Goal: Task Accomplishment & Management: Manage account settings

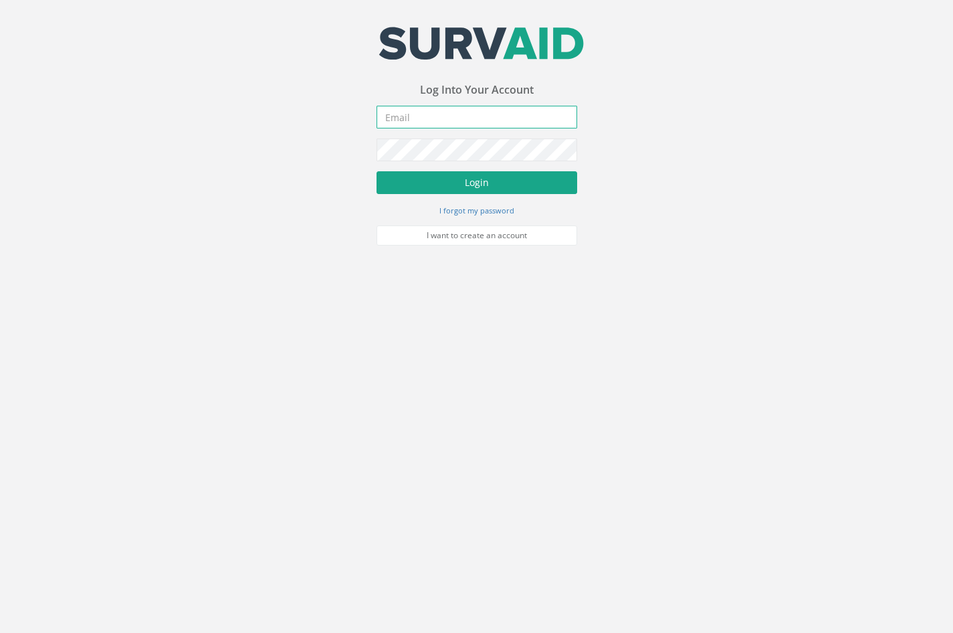
type input "[EMAIL_ADDRESS][DOMAIN_NAME]"
click at [449, 183] on button "Login" at bounding box center [477, 182] width 201 height 23
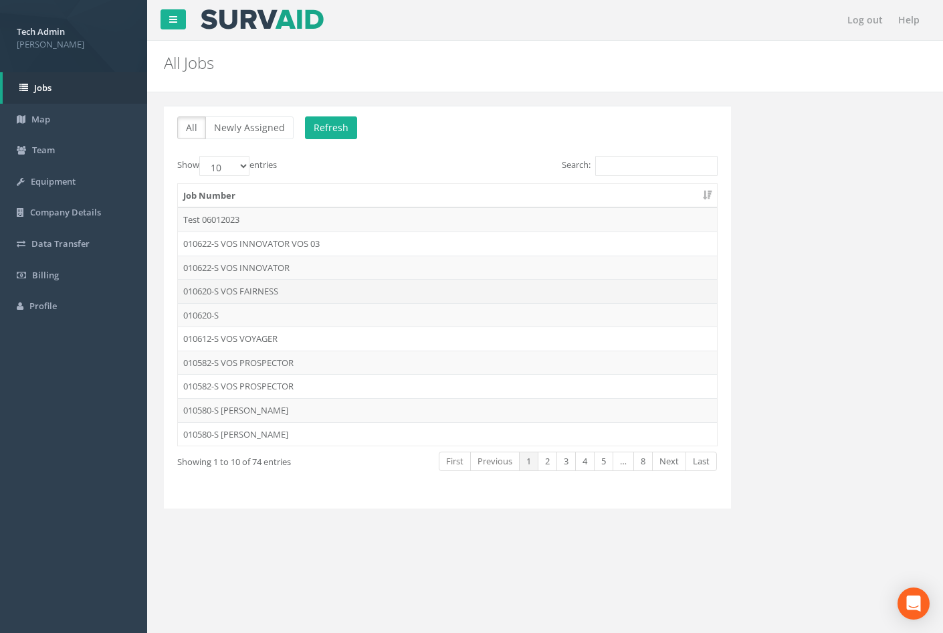
click at [255, 295] on td "010620-S VOS FAIRNESS" at bounding box center [447, 291] width 539 height 24
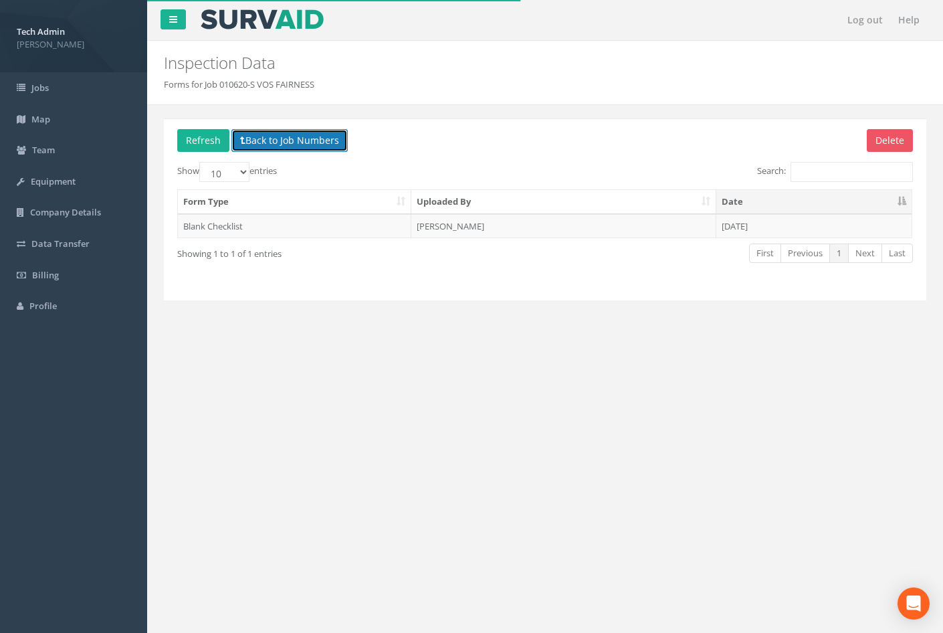
click at [286, 144] on button "Back to Job Numbers" at bounding box center [290, 140] width 116 height 23
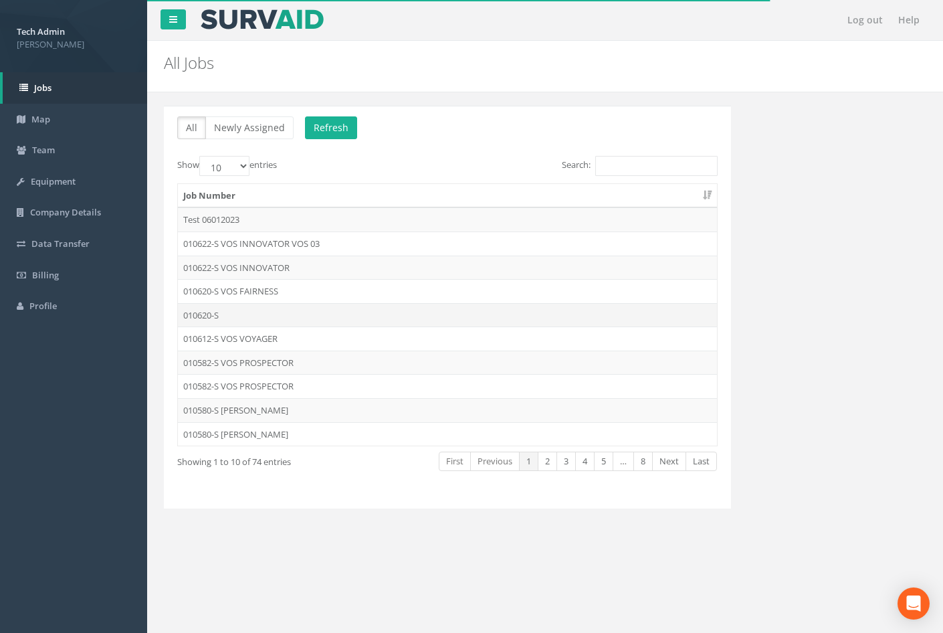
click at [237, 312] on td "010620-S" at bounding box center [447, 315] width 539 height 24
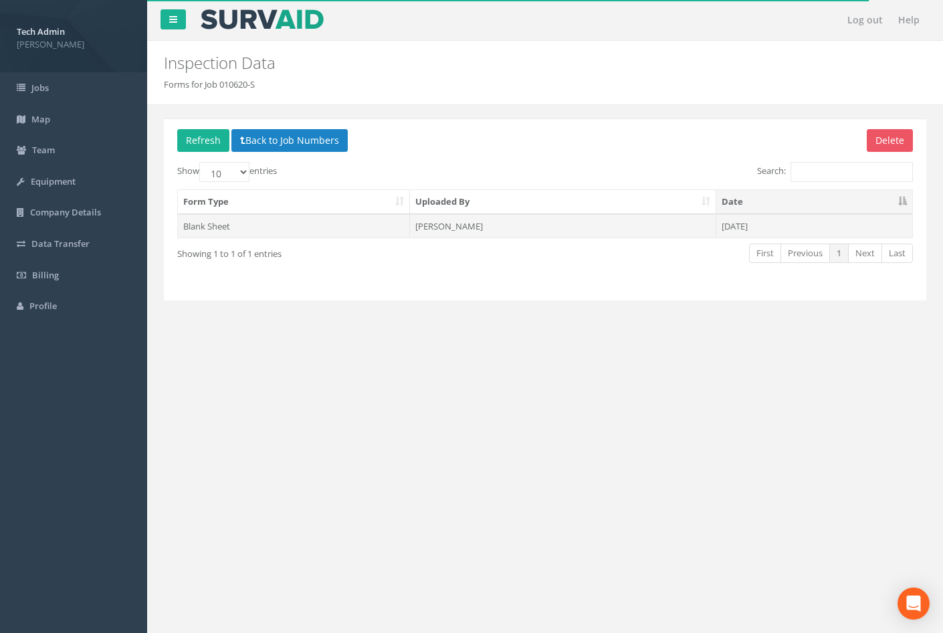
click at [625, 235] on td "[PERSON_NAME]" at bounding box center [563, 226] width 306 height 24
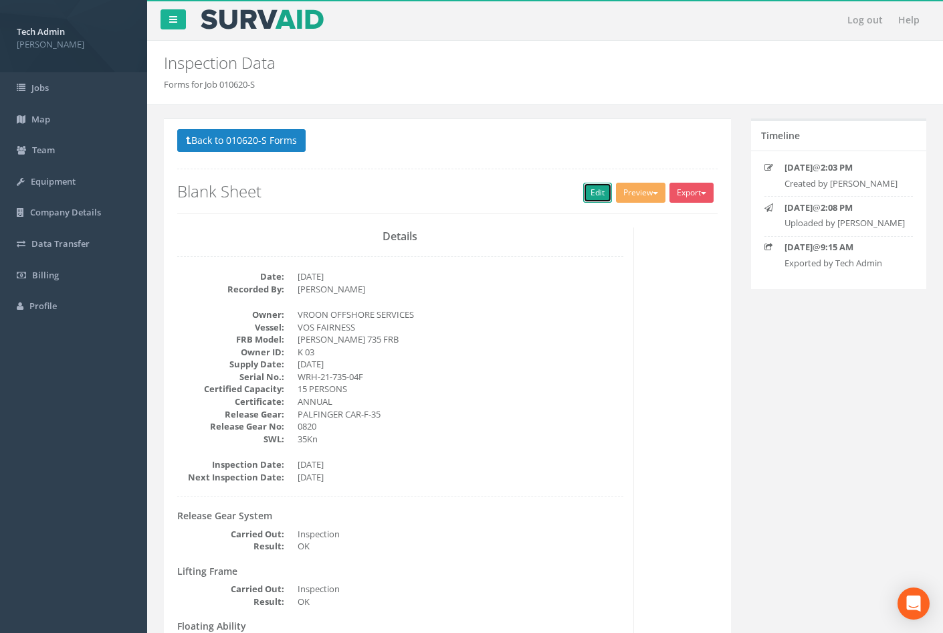
click at [589, 191] on link "Edit" at bounding box center [597, 193] width 29 height 20
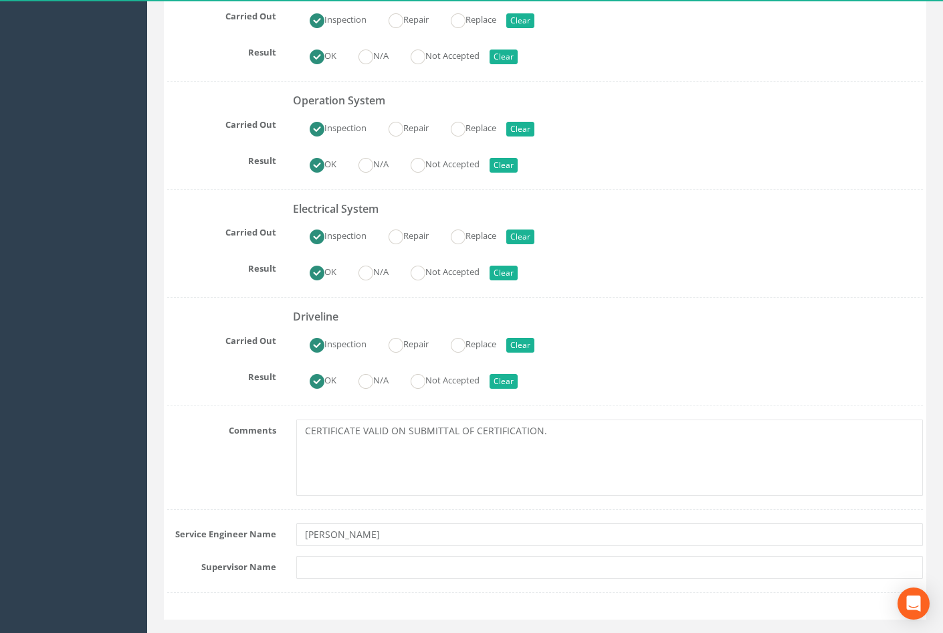
scroll to position [1359, 0]
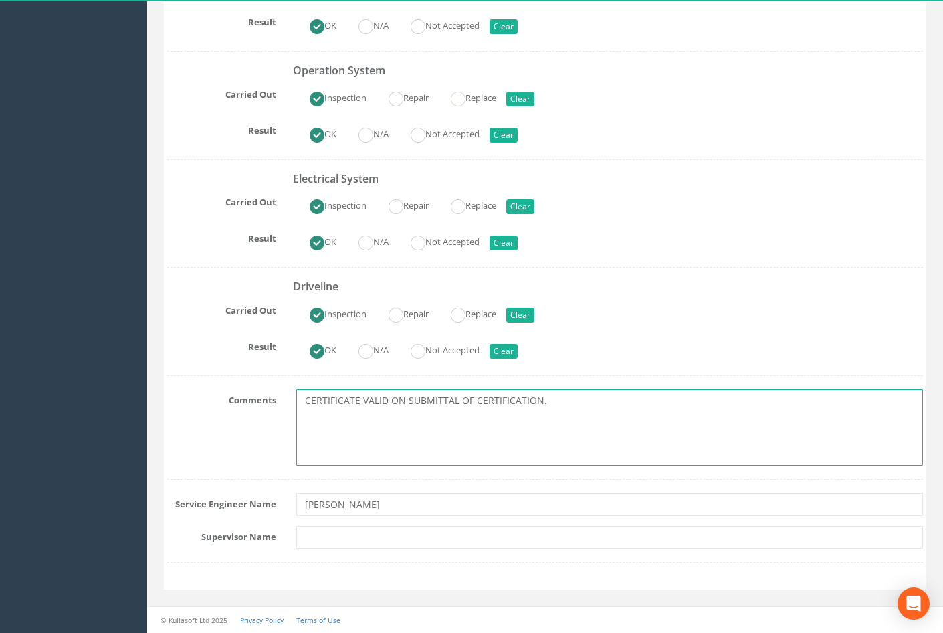
drag, startPoint x: 554, startPoint y: 402, endPoint x: 292, endPoint y: 409, distance: 262.4
click at [292, 409] on div "CERTIFICATE VALID ON SUBMITTAL OF CERTIFICATION." at bounding box center [609, 427] width 647 height 76
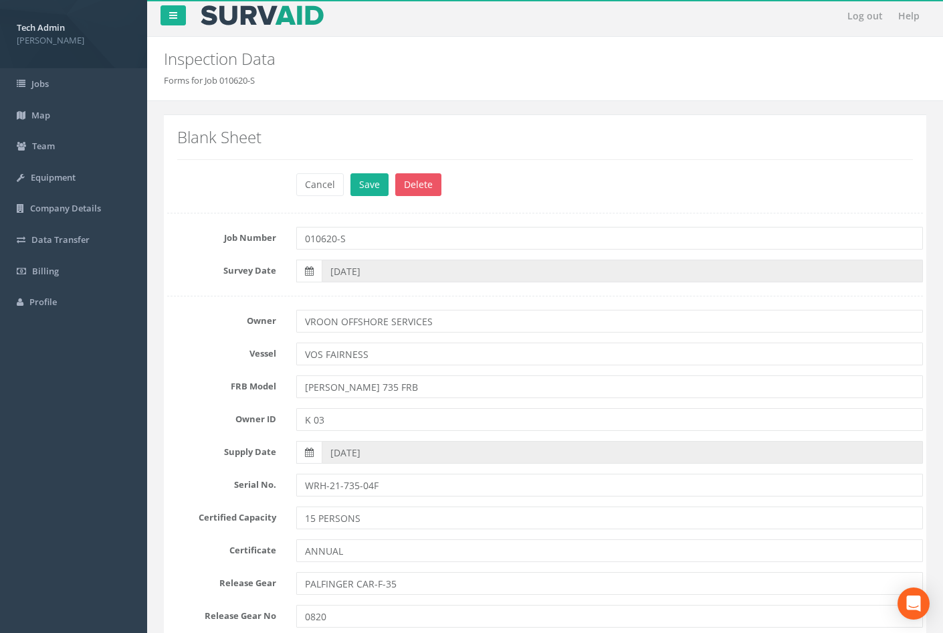
scroll to position [0, 0]
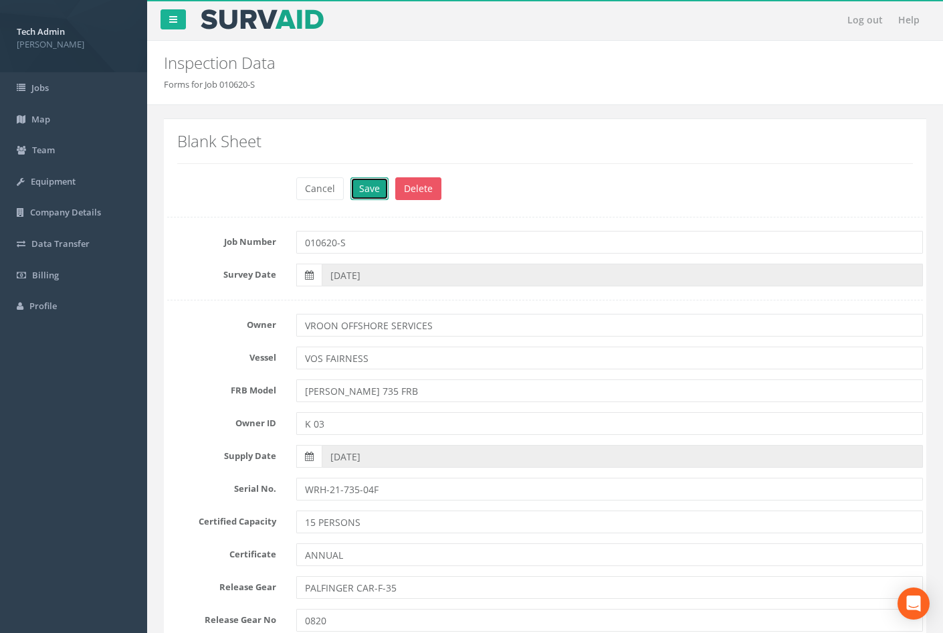
click at [360, 187] on button "Save" at bounding box center [370, 188] width 38 height 23
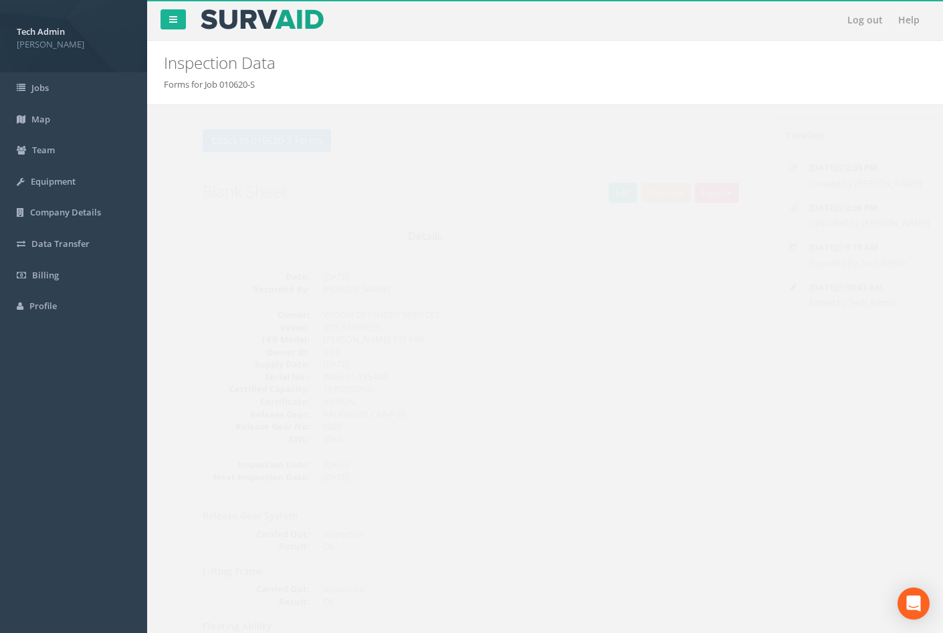
click at [691, 188] on button "Export" at bounding box center [692, 193] width 44 height 20
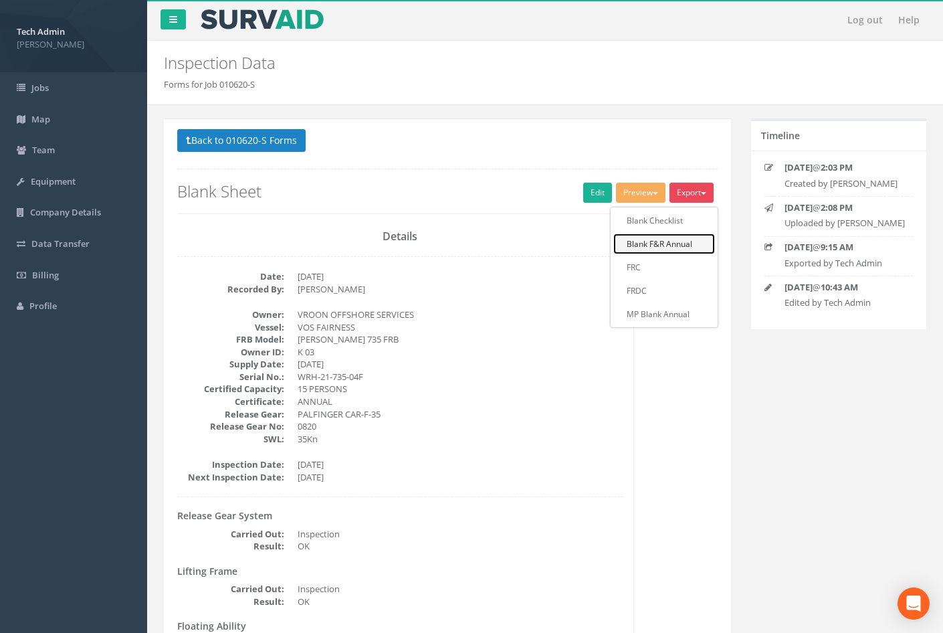
click at [677, 245] on link "Blank F&R Annual" at bounding box center [665, 244] width 102 height 21
